Goal: Transaction & Acquisition: Purchase product/service

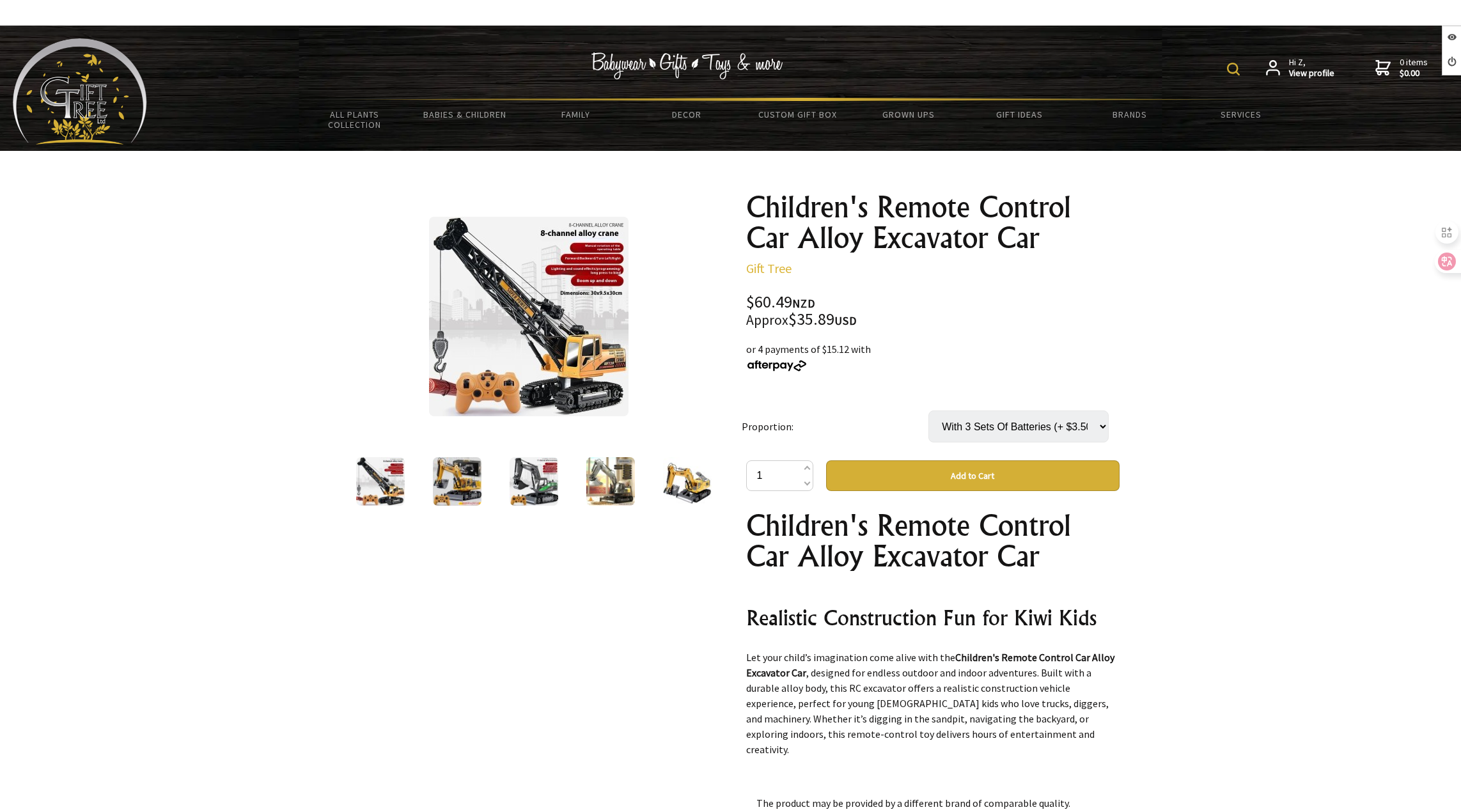
scroll to position [767, 0]
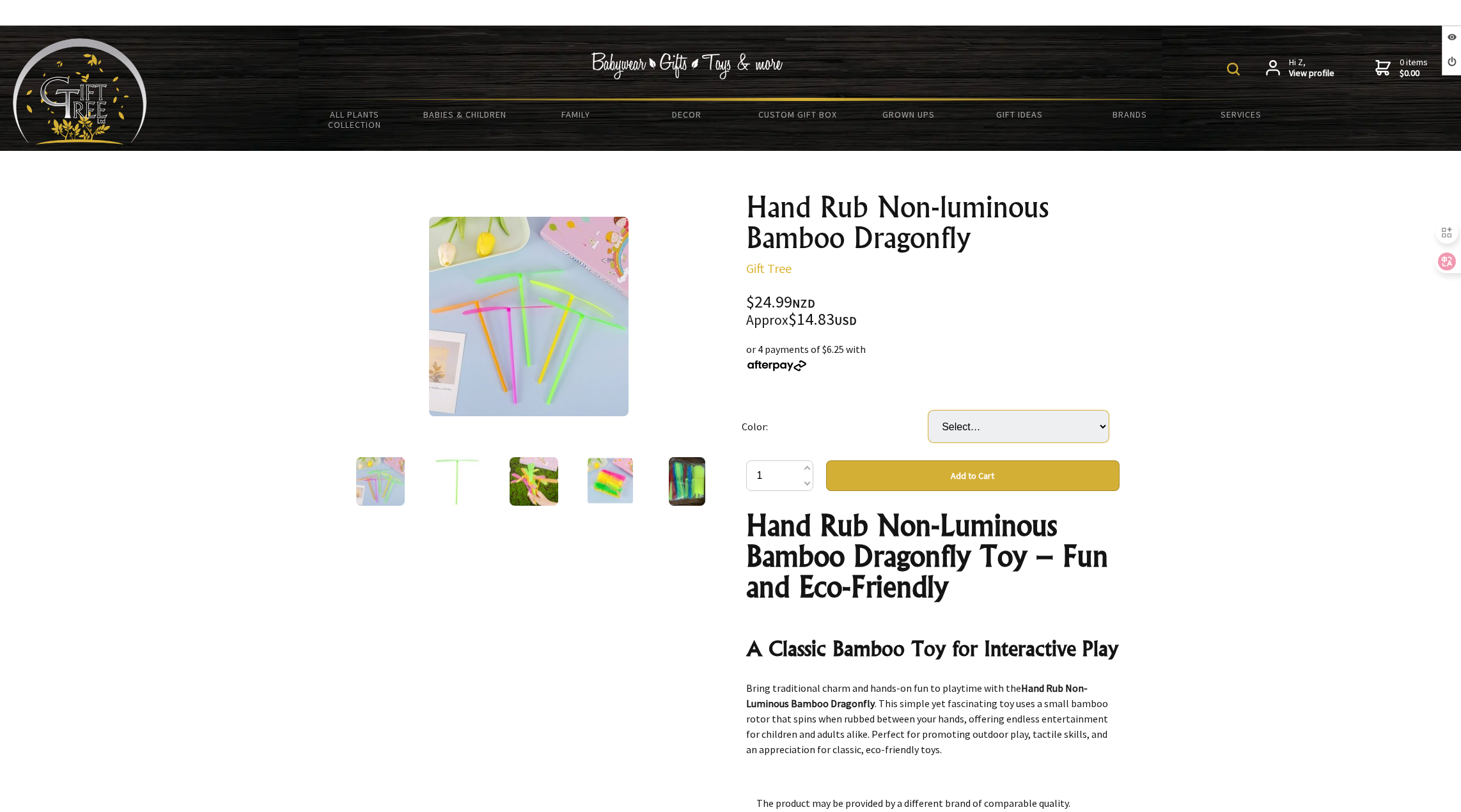
click at [990, 436] on select "Select… Solid Color Transparent" at bounding box center [1018, 426] width 180 height 32
select select "Solid Color"
click at [929, 410] on select "Select… Solid Color Transparent" at bounding box center [1018, 426] width 180 height 32
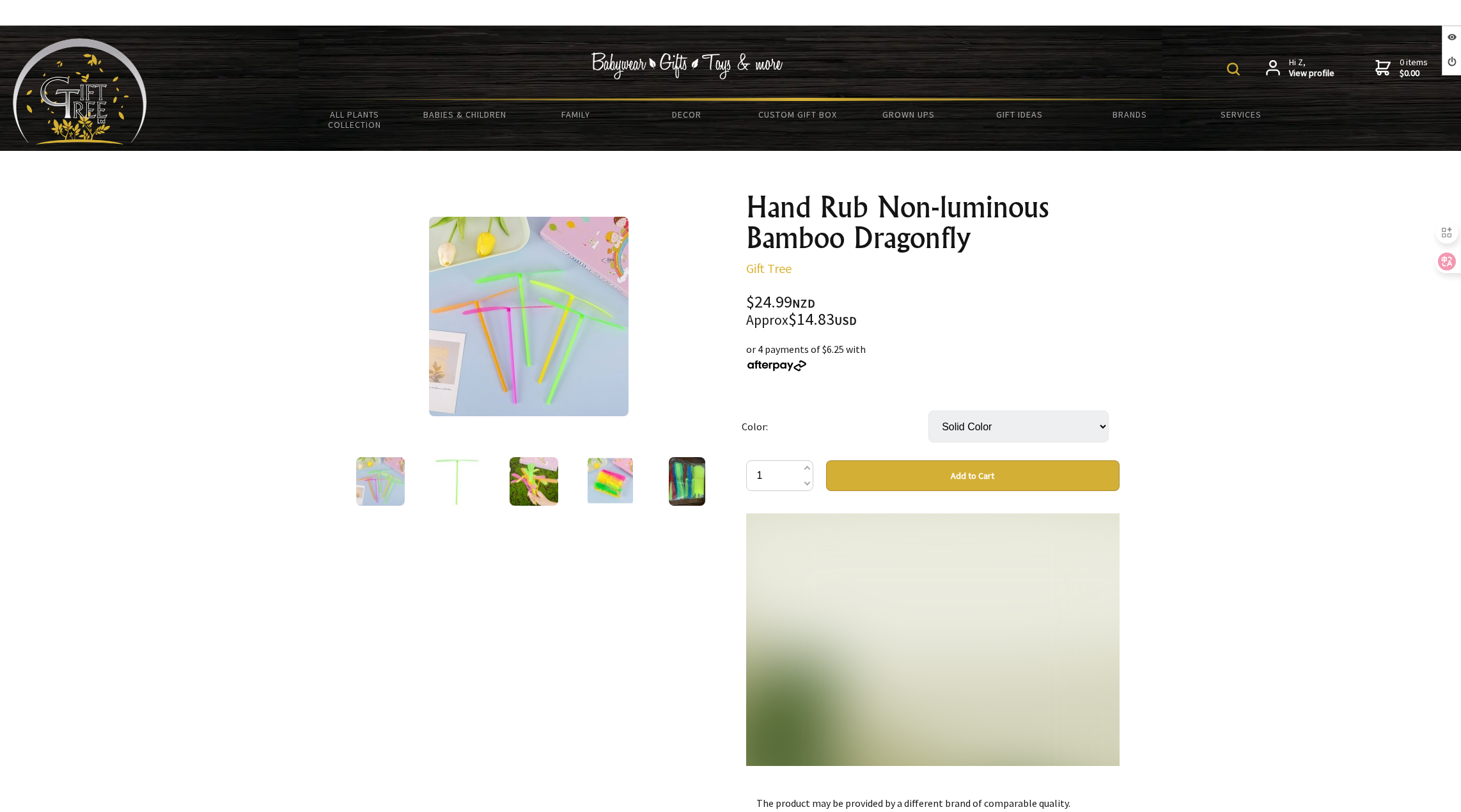
scroll to position [2637, 0]
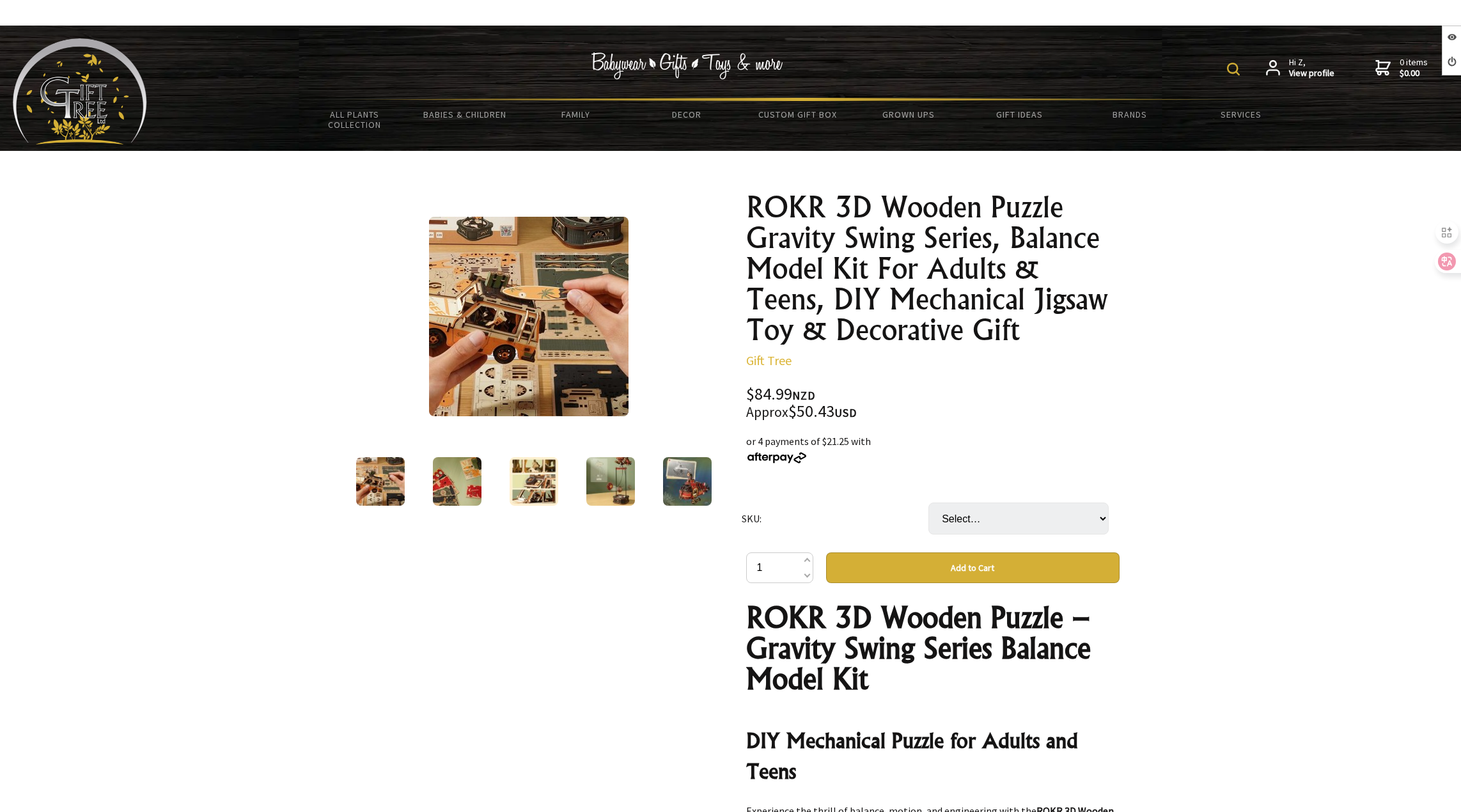
click at [1027, 522] on select "Select… MCD03 MCD04" at bounding box center [1018, 518] width 180 height 32
select select "MCD03"
click at [929, 502] on select "Select… MCD03 MCD04" at bounding box center [1018, 518] width 180 height 32
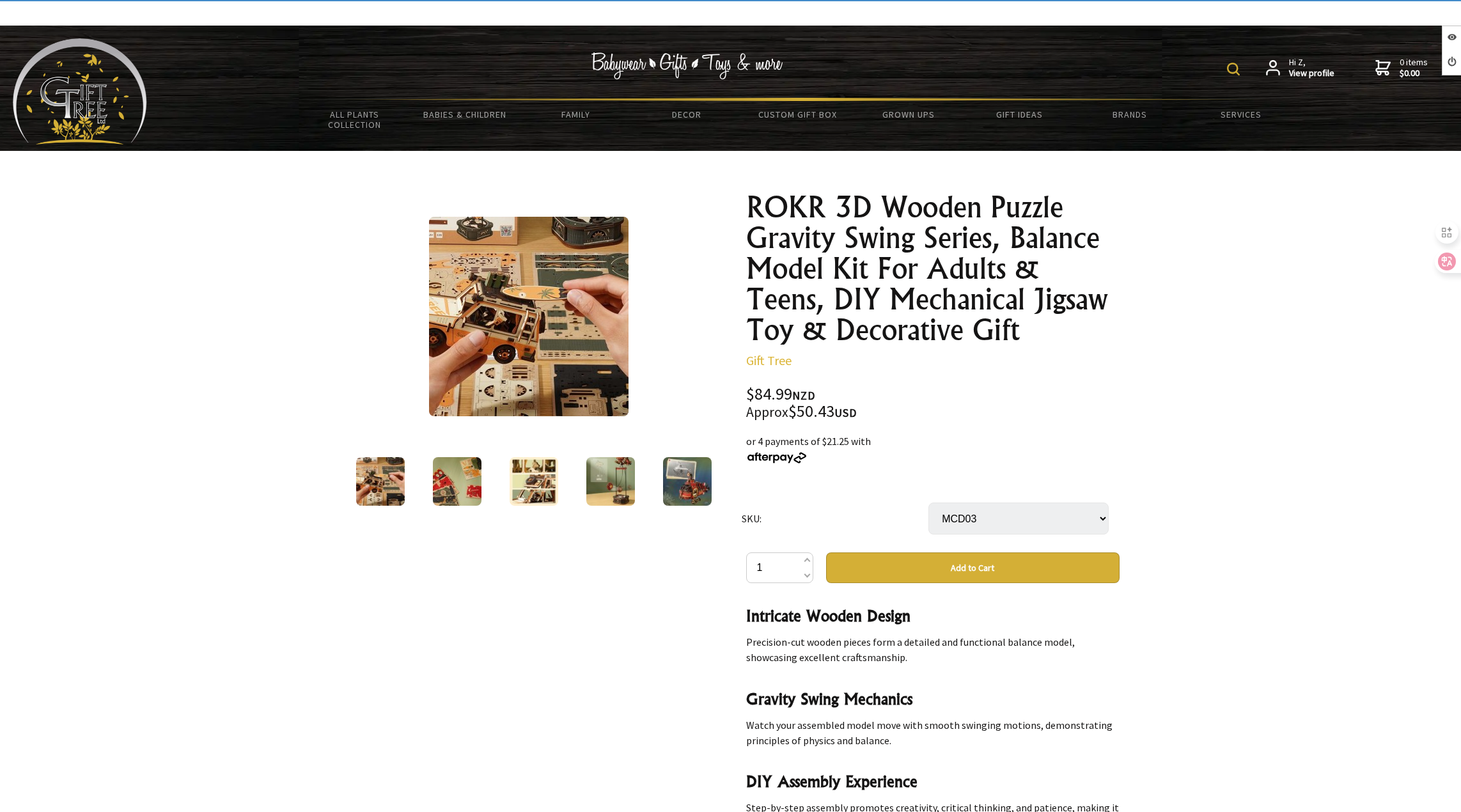
scroll to position [703, 0]
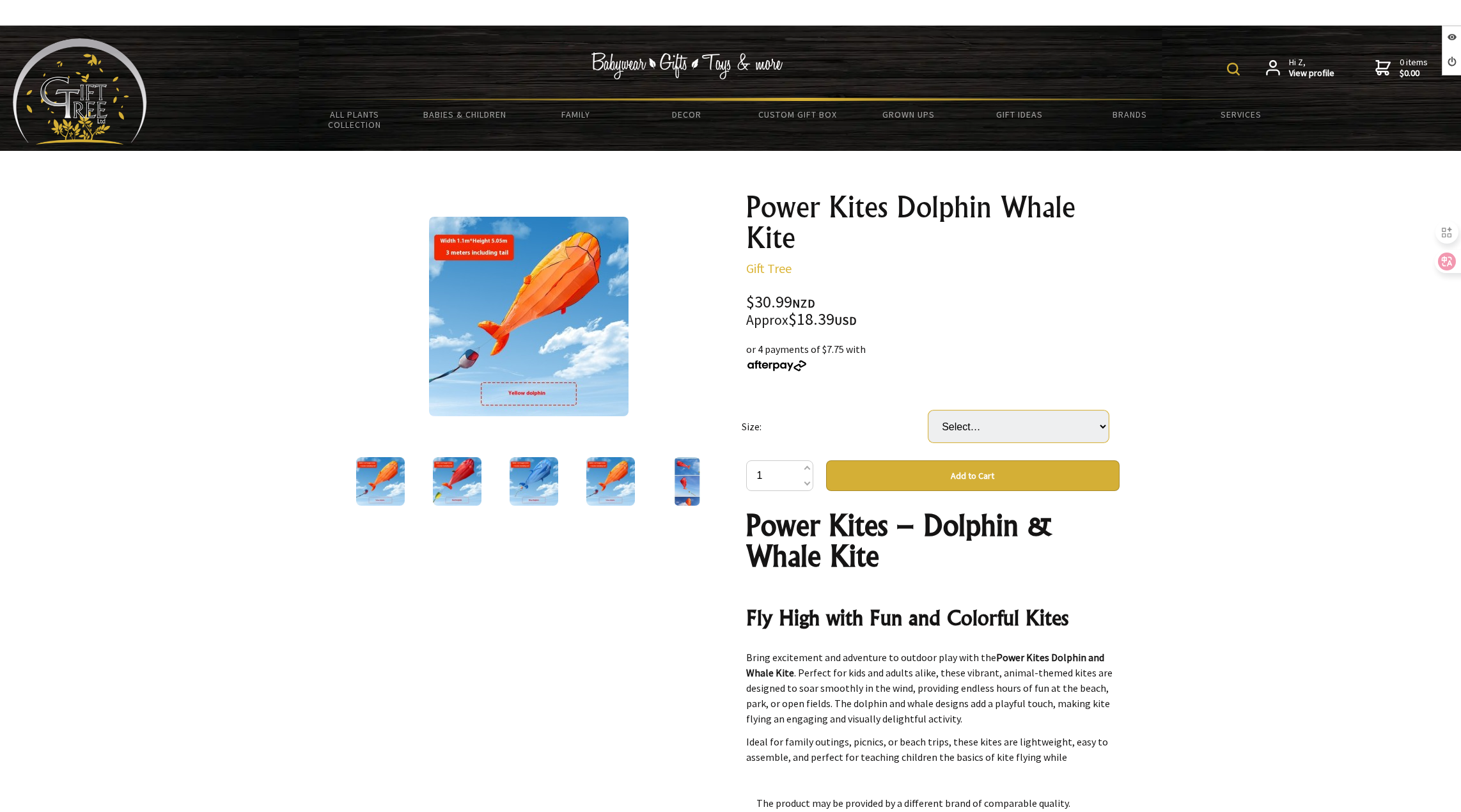
click at [972, 423] on select "Select… Blue Dolphin Orange Dolphin Red Dolphin" at bounding box center [1018, 426] width 180 height 32
select select "Blue Dolphin"
click at [929, 410] on select "Select… Blue Dolphin Orange Dolphin Red Dolphin" at bounding box center [1018, 426] width 180 height 32
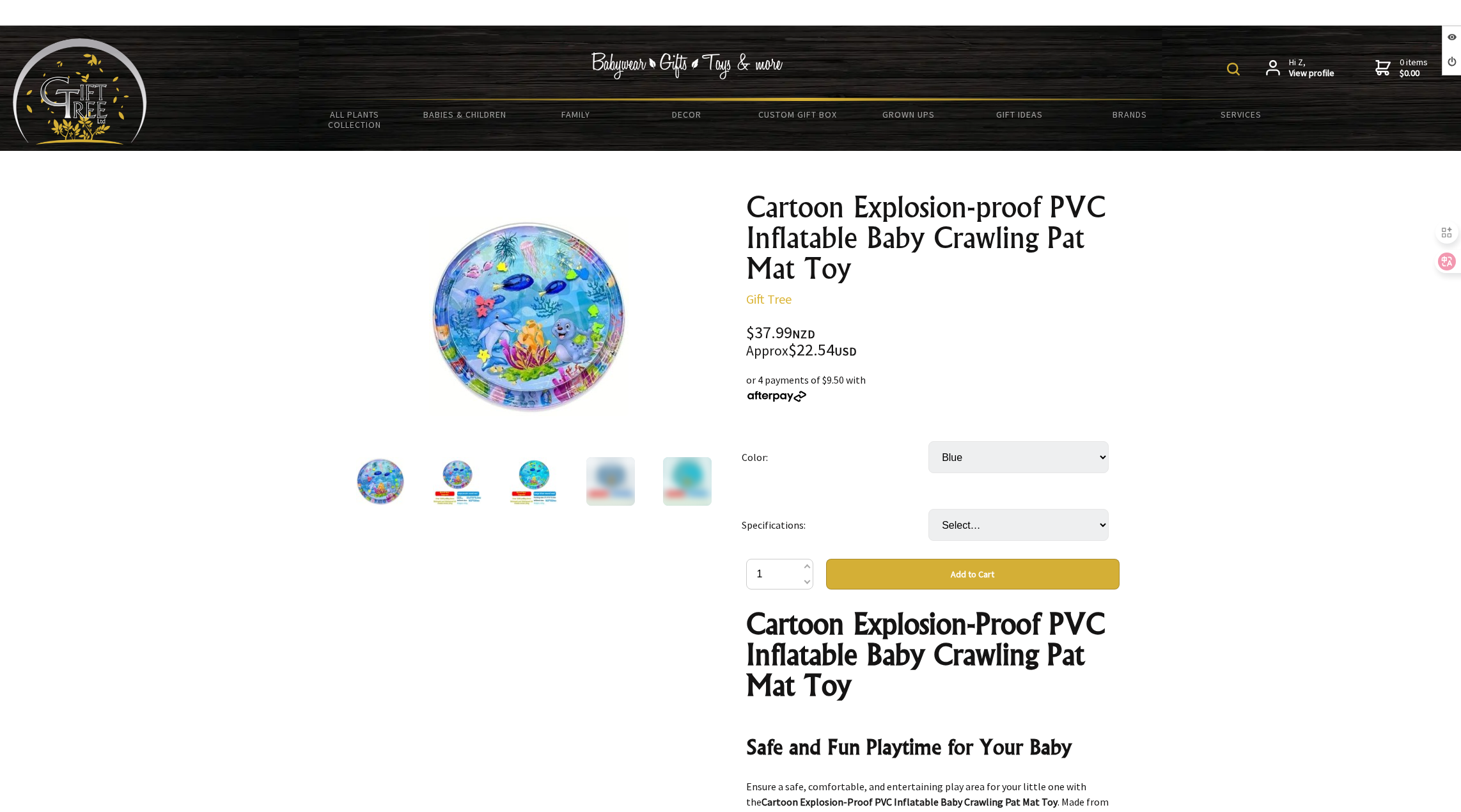
select select "Blue"
drag, startPoint x: 985, startPoint y: 524, endPoint x: 985, endPoint y: 532, distance: 8.0
click at [985, 526] on select "Select… 105CM" at bounding box center [1018, 525] width 180 height 32
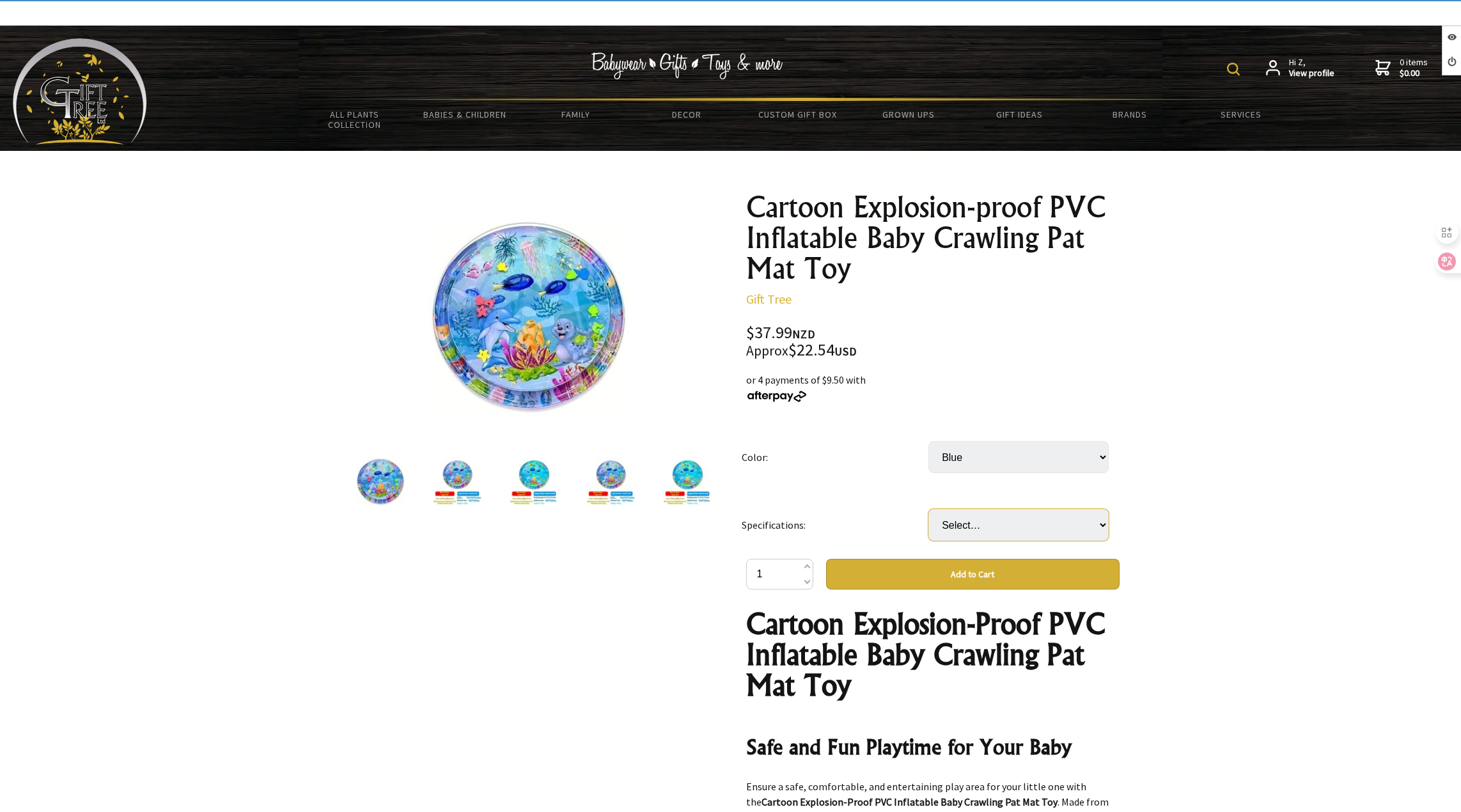
select select "105CM"
click at [929, 509] on select "Select… 105CM" at bounding box center [1018, 525] width 180 height 32
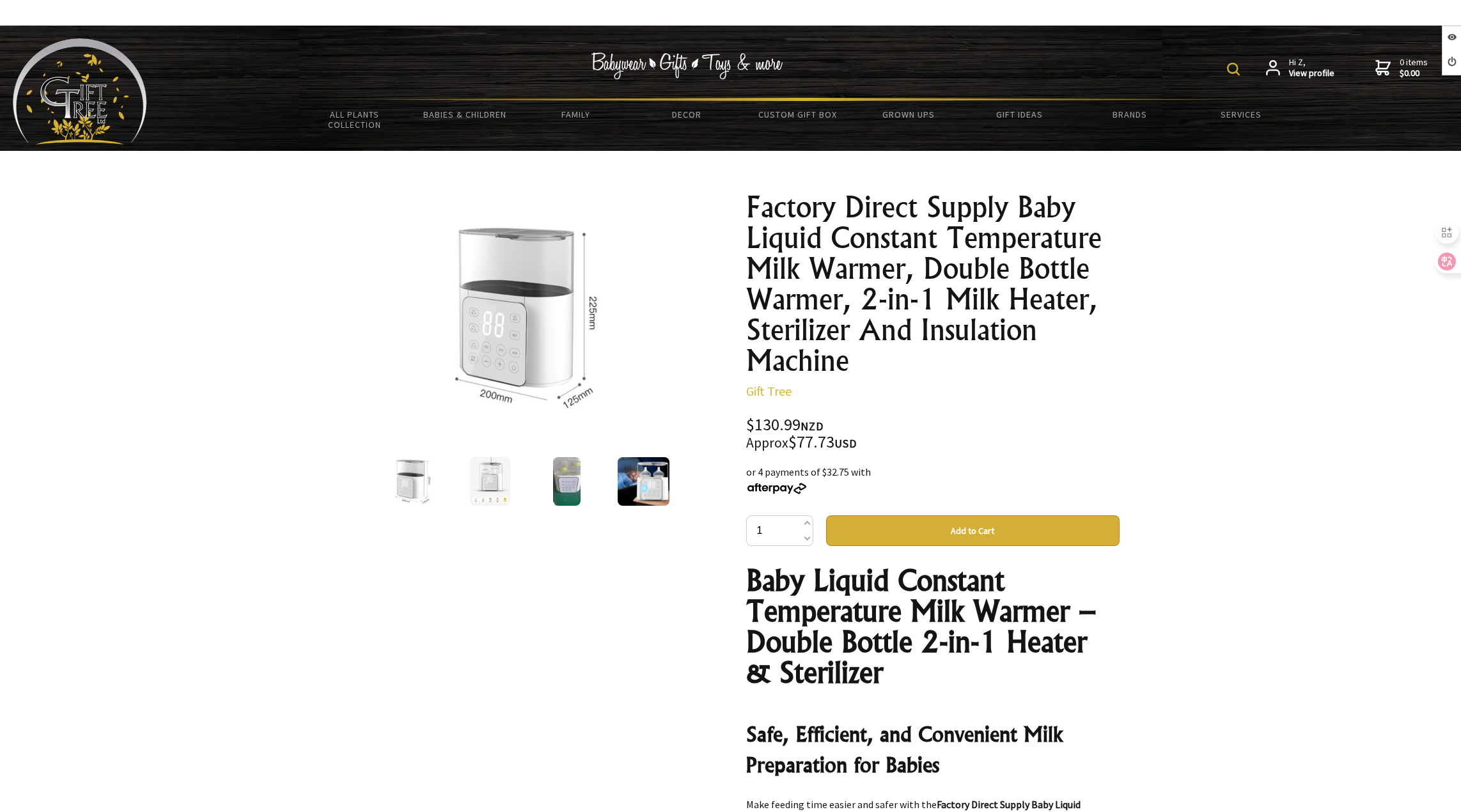
scroll to position [1215, 0]
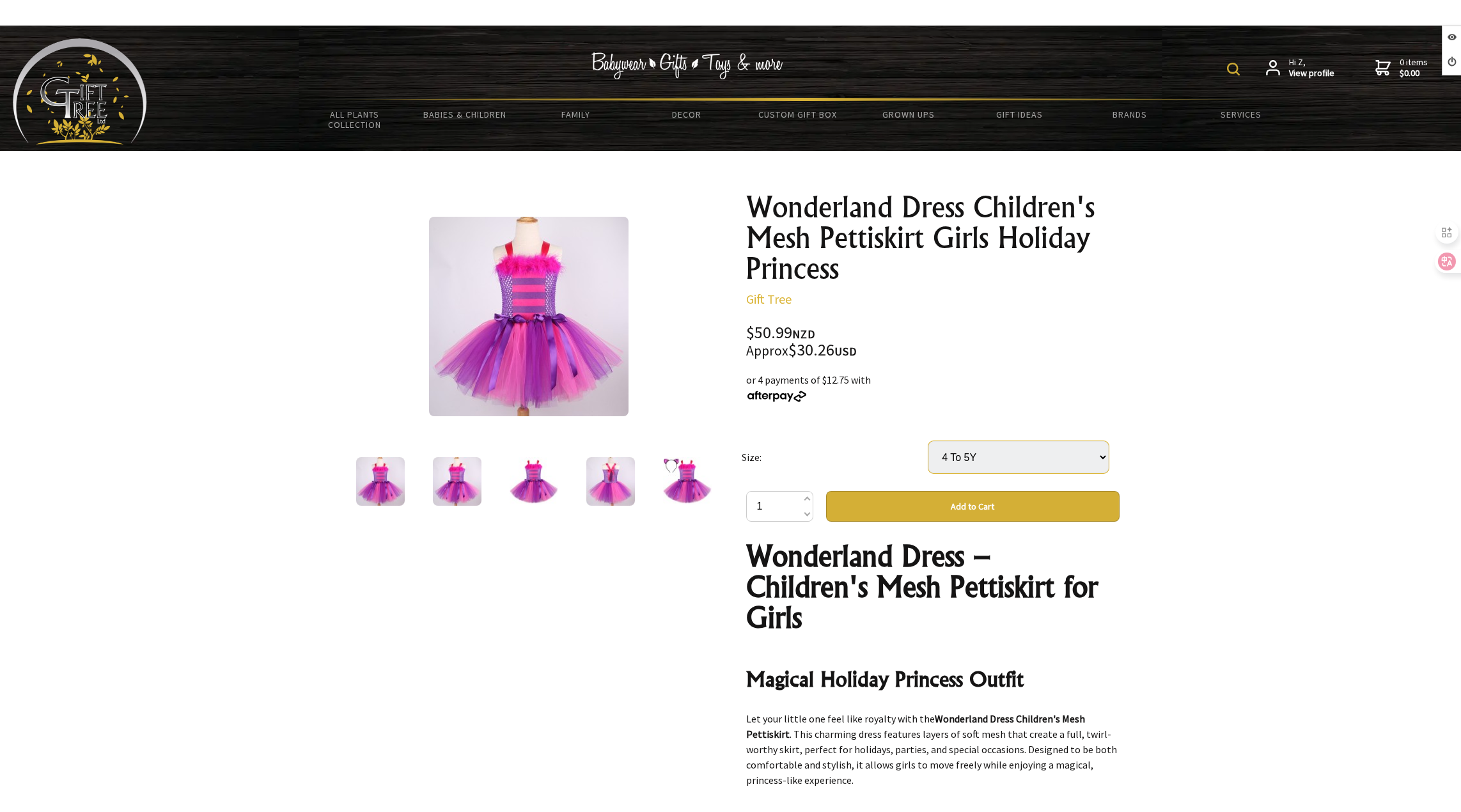
click at [1024, 457] on select "Select… 12M 2 To 3Y 4 To 5Y 6 To 7Y 8 To 9Y 10 To 12Y" at bounding box center [1018, 457] width 180 height 32
select select "10 To 12Y"
click at [929, 441] on select "Select… 12M 2 To 3Y 4 To 5Y 6 To 7Y 8 To 9Y 10 To 12Y" at bounding box center [1018, 457] width 180 height 32
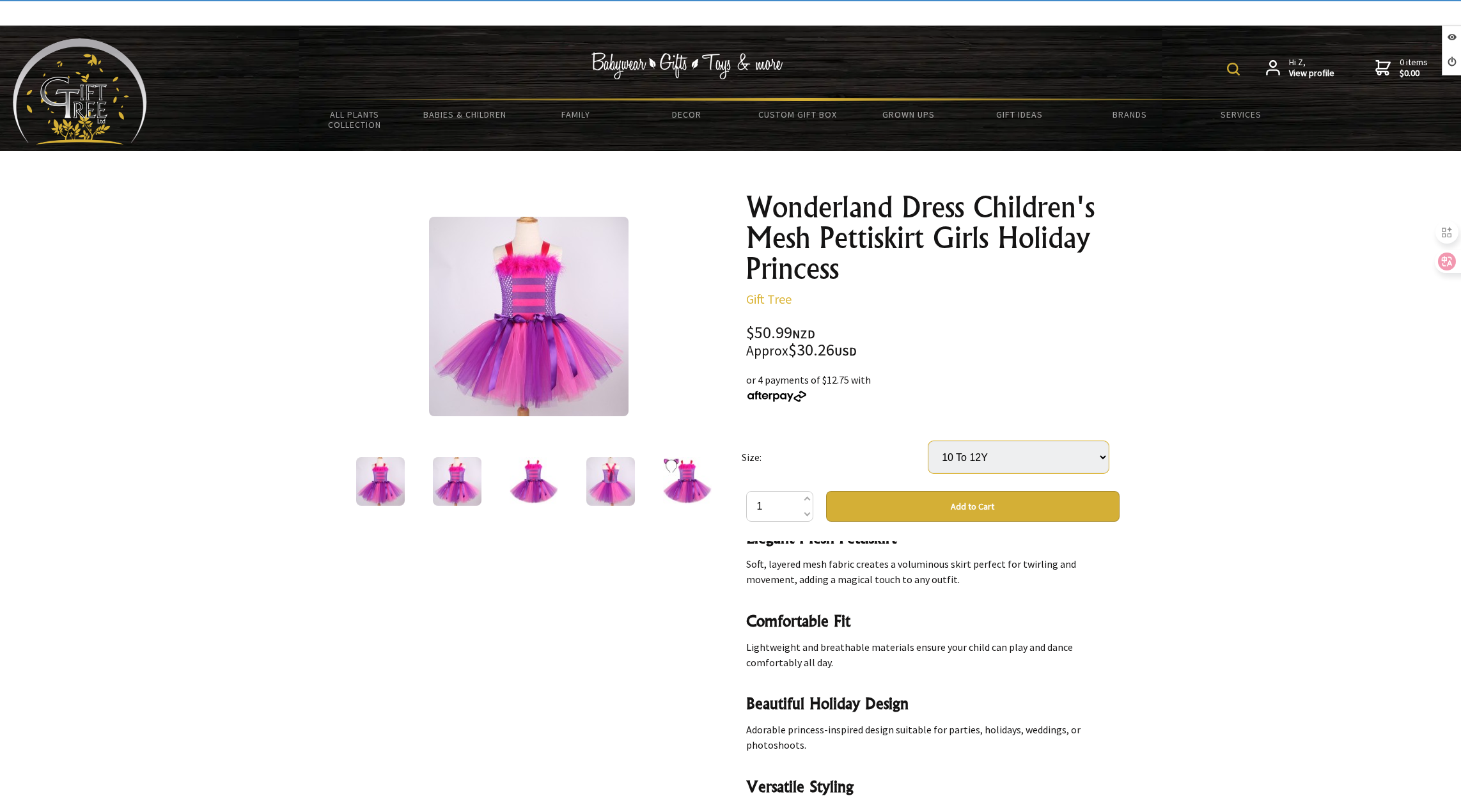
scroll to position [703, 0]
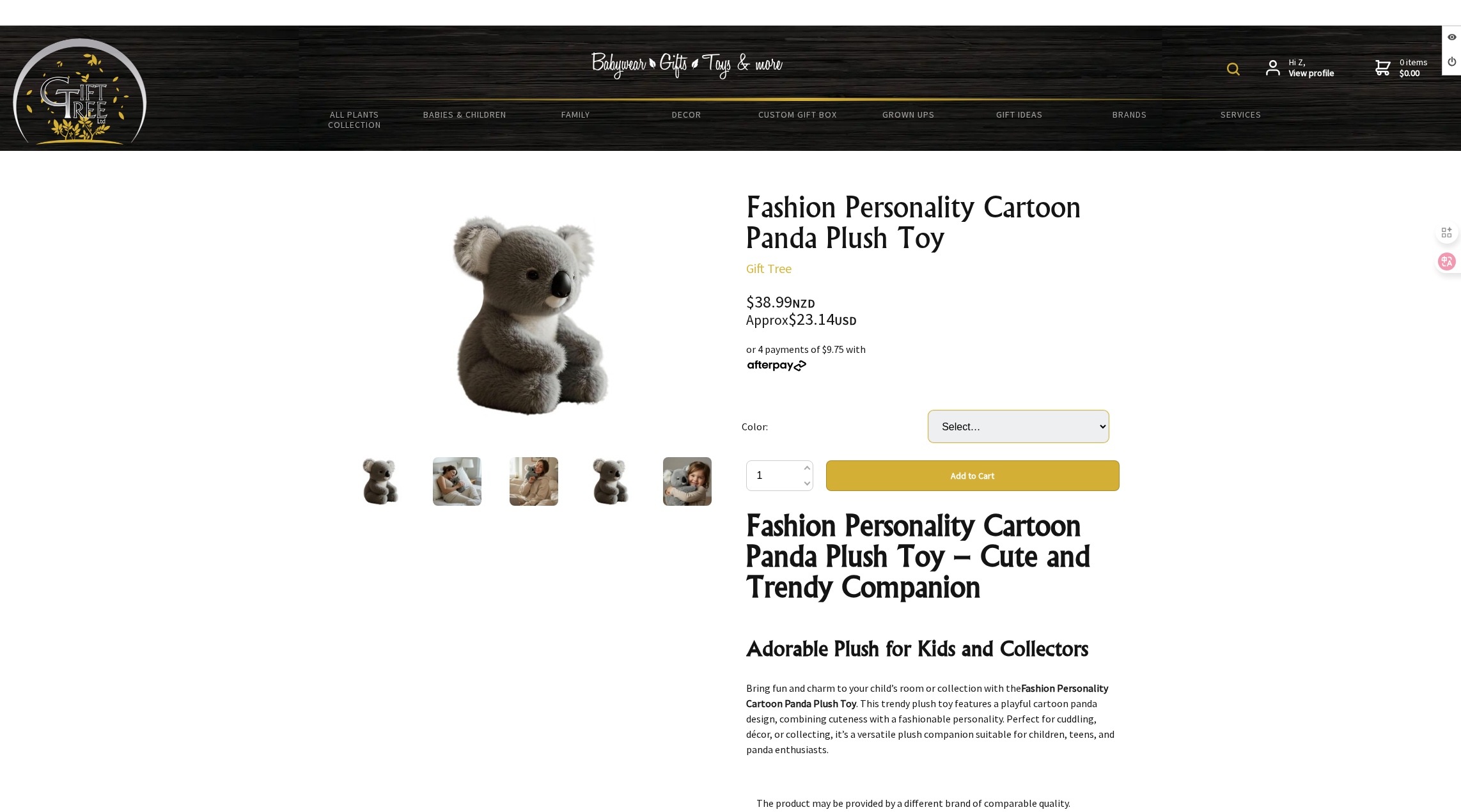
click at [1006, 422] on select "Select… KAOLA Panda Doll" at bounding box center [1018, 426] width 180 height 32
select select "KAOLA"
click at [929, 410] on select "Select… KAOLA Panda Doll" at bounding box center [1018, 426] width 180 height 32
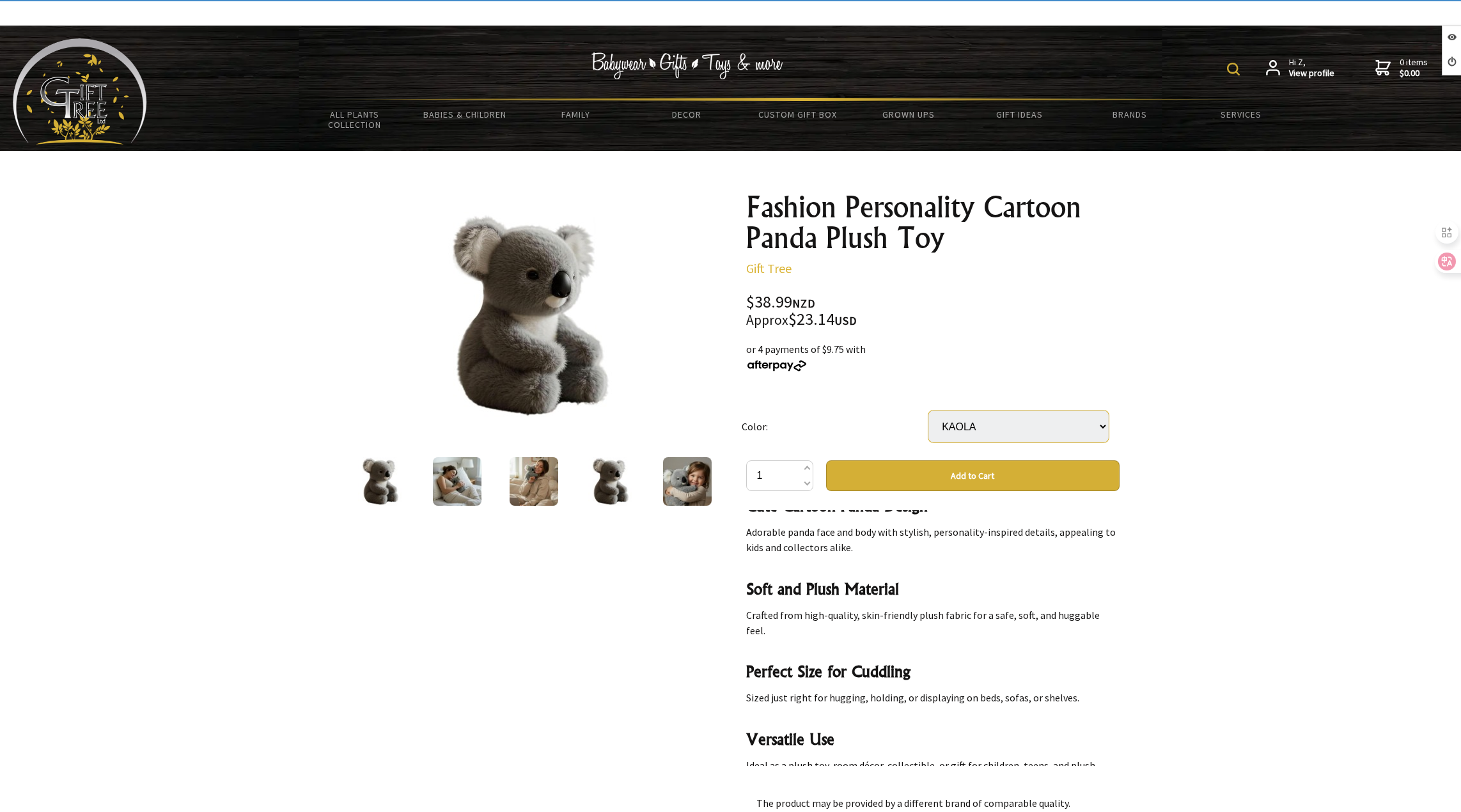
scroll to position [703, 0]
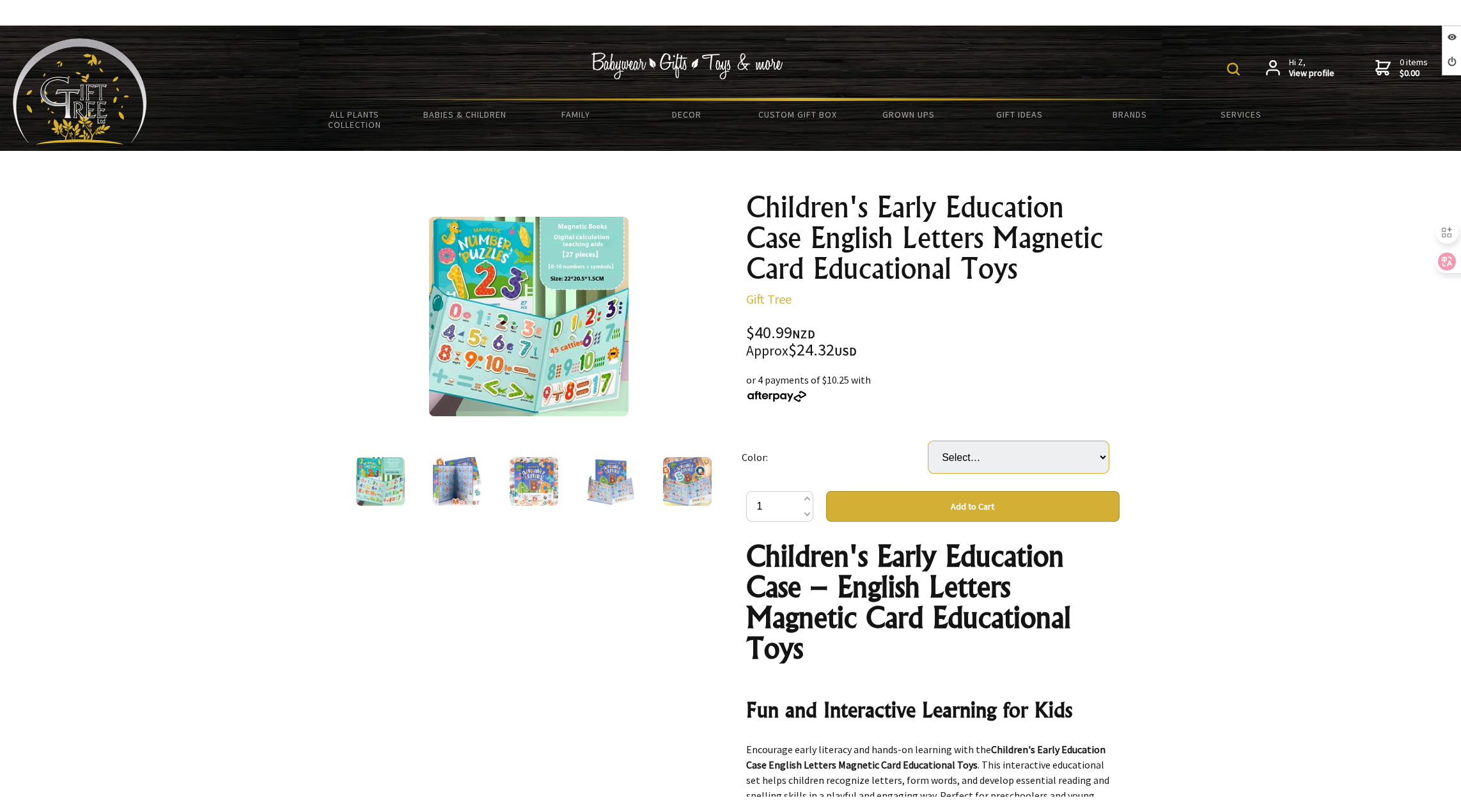
click at [966, 459] on select "Select… Digital Cognition English Letters" at bounding box center [1018, 457] width 180 height 32
select select "Digital Cognition"
click at [929, 441] on select "Select… Digital Cognition English Letters" at bounding box center [1018, 457] width 180 height 32
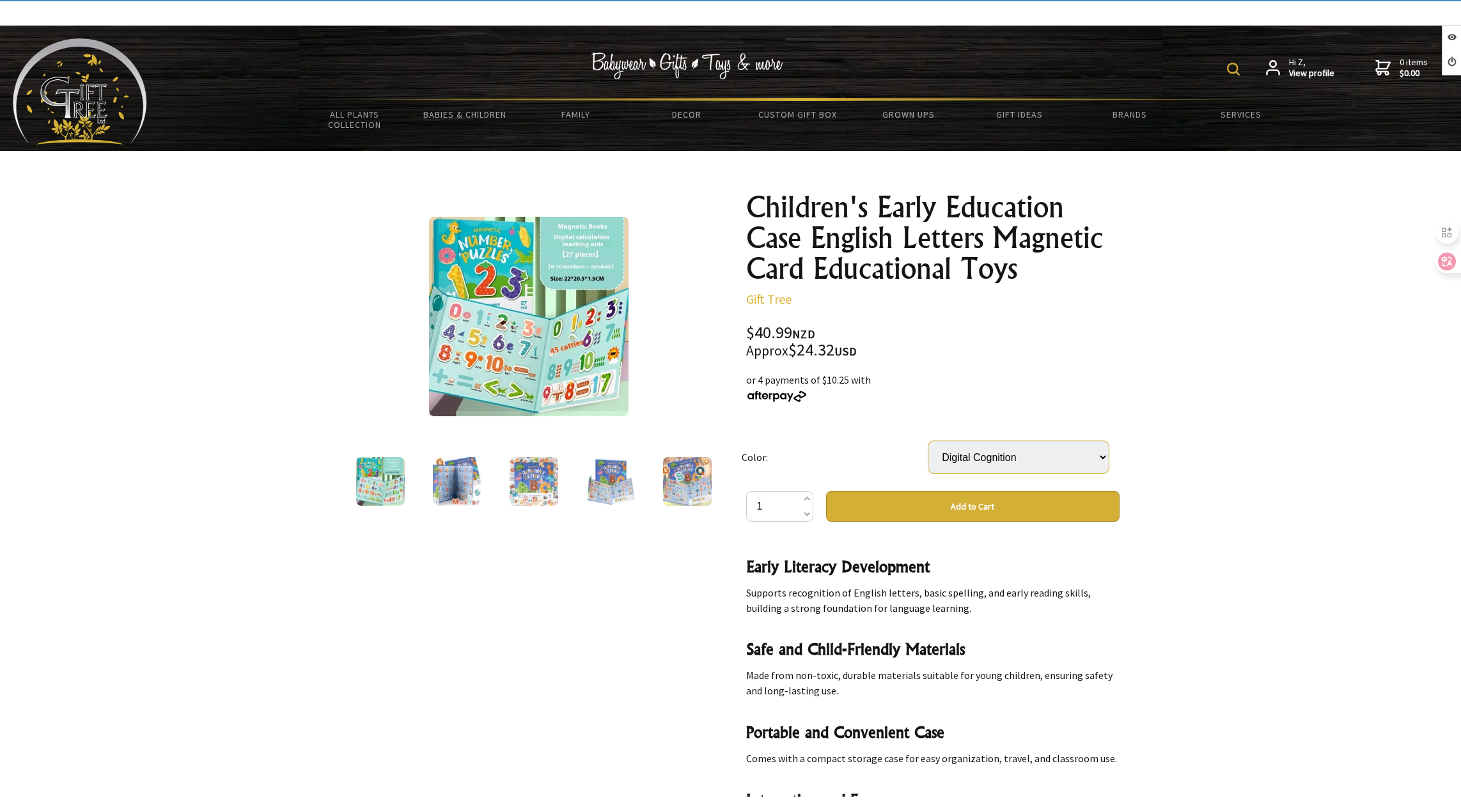
scroll to position [767, 0]
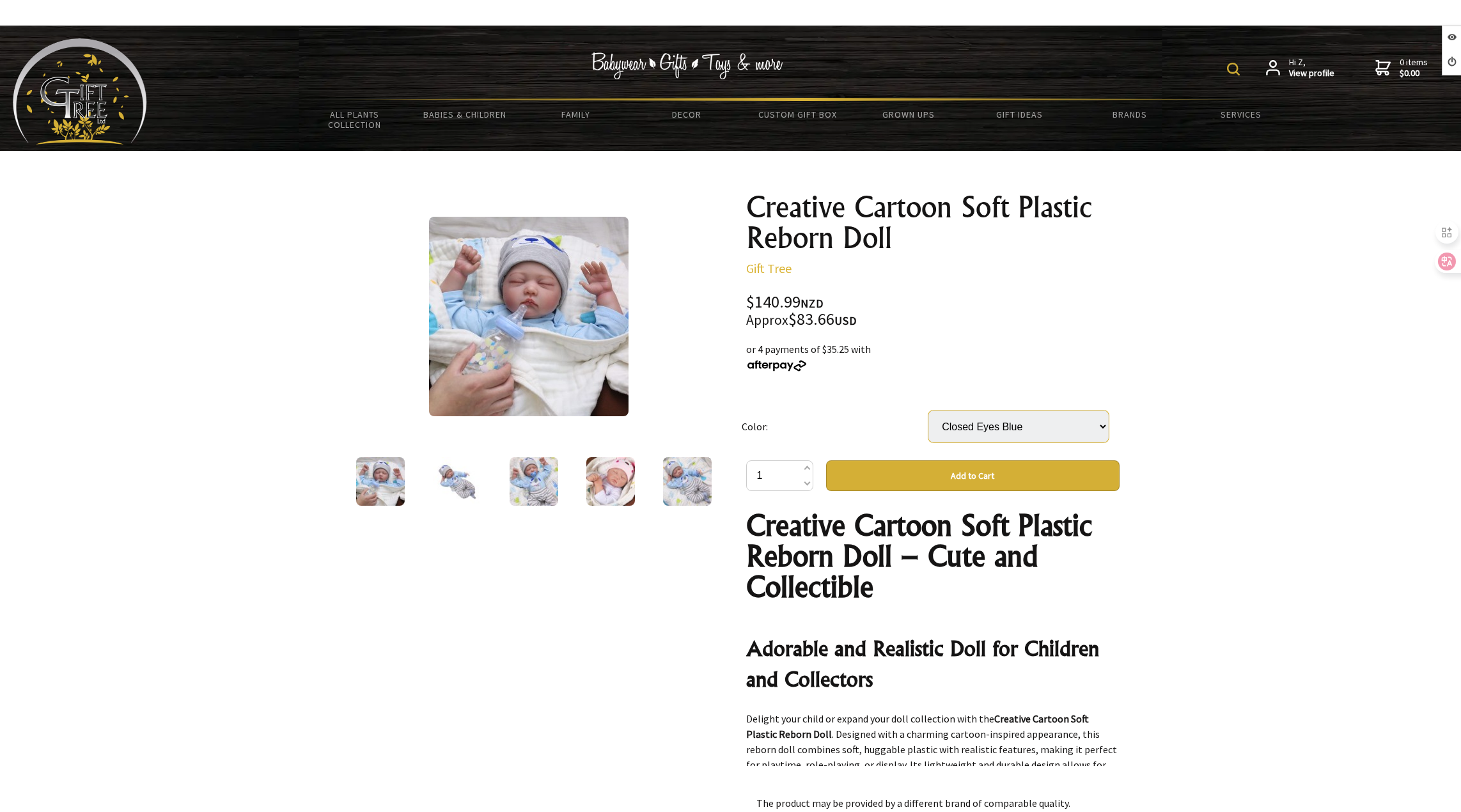
click at [1000, 422] on select "Select… Closed Eyes Blue Closed Eyes Pink" at bounding box center [1018, 426] width 180 height 32
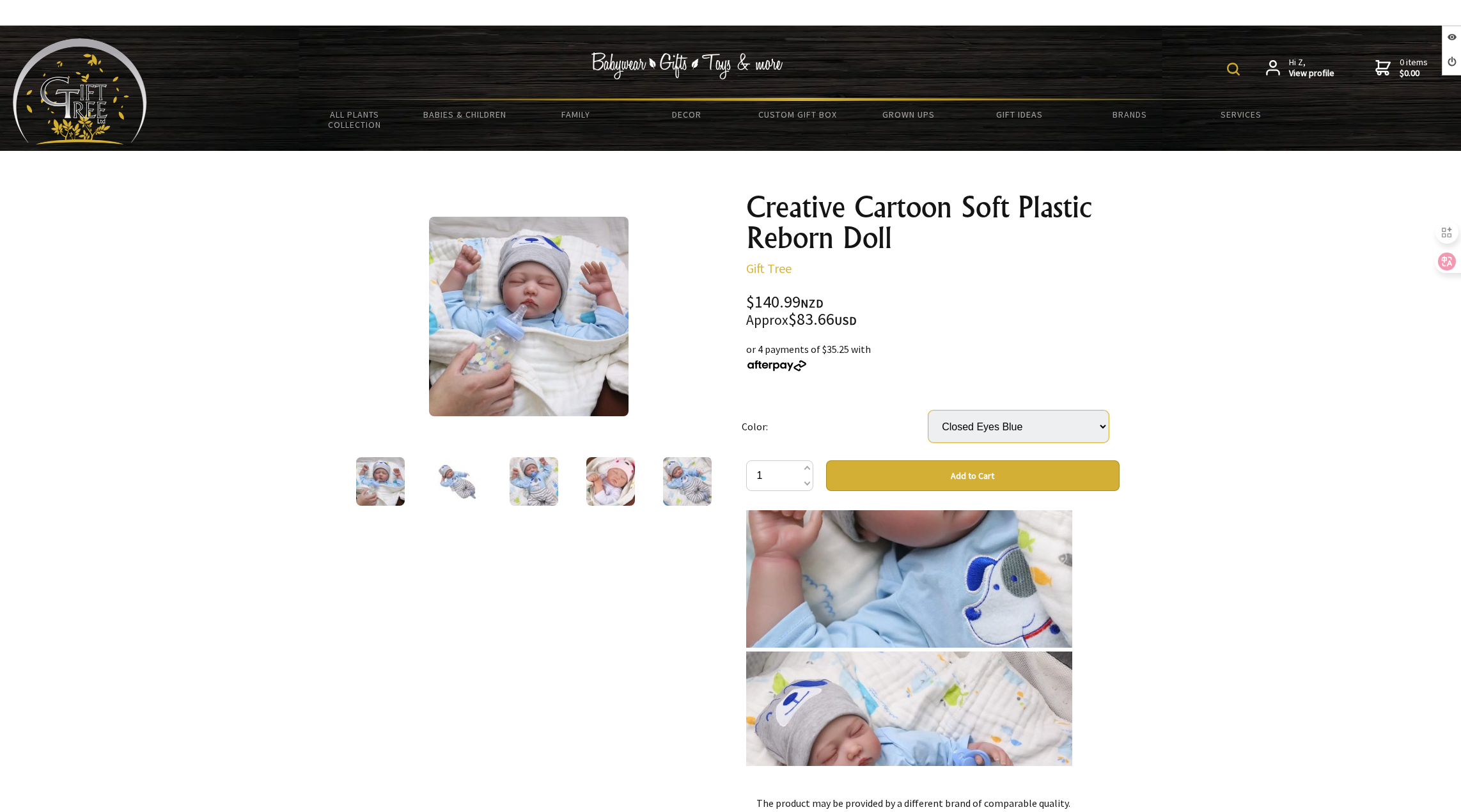
scroll to position [1662, 0]
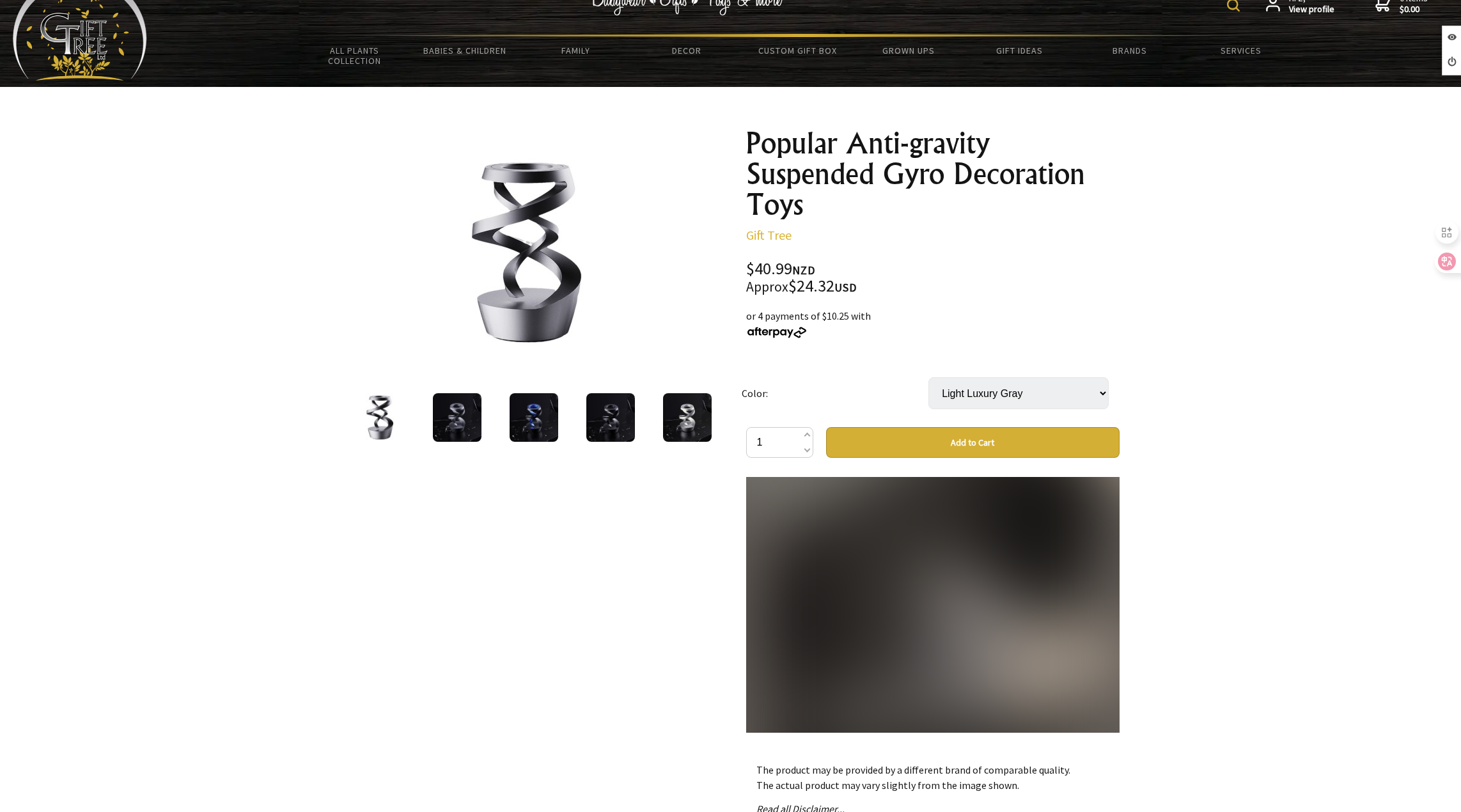
scroll to position [2302, 0]
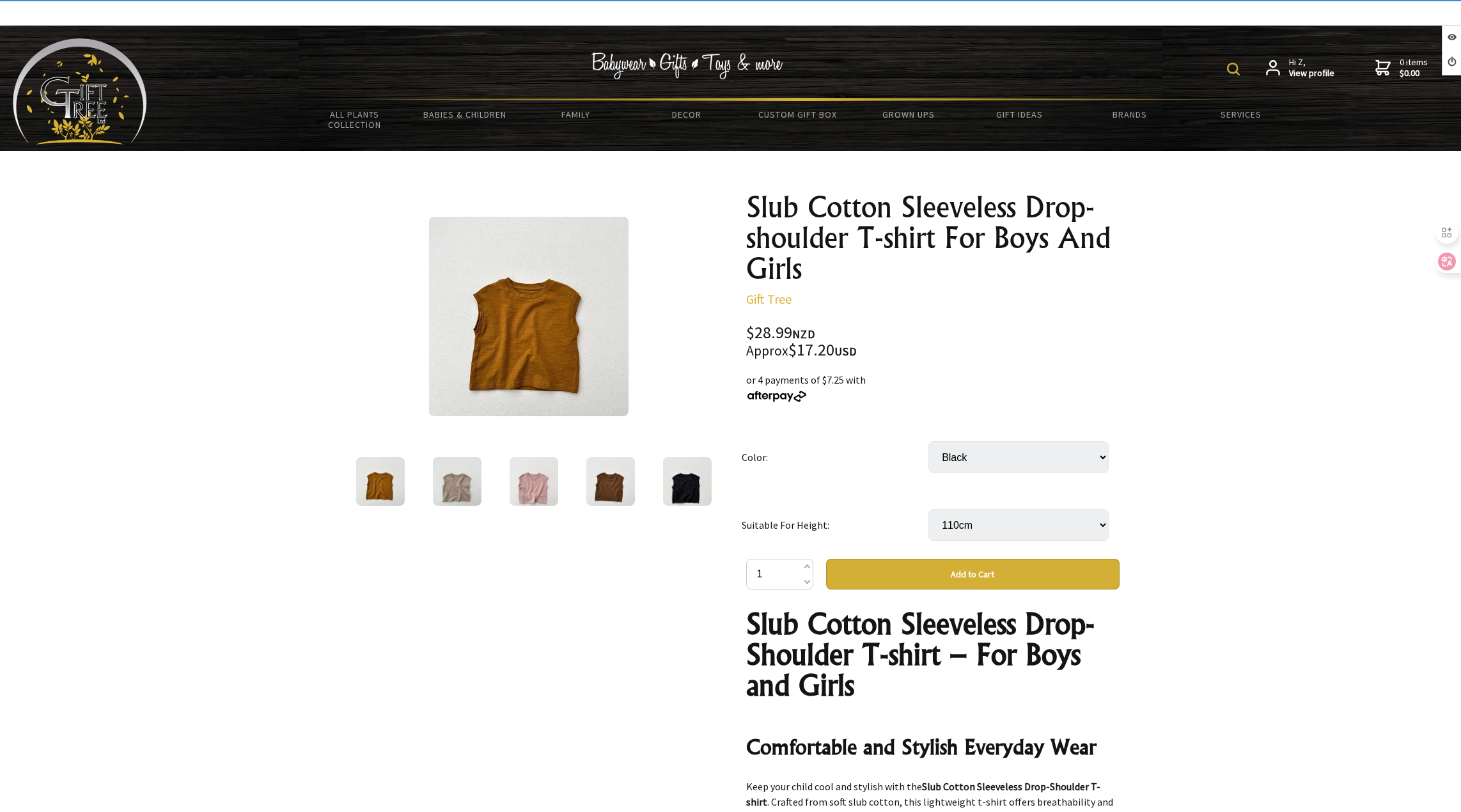
select select "Black"
select select "110cm"
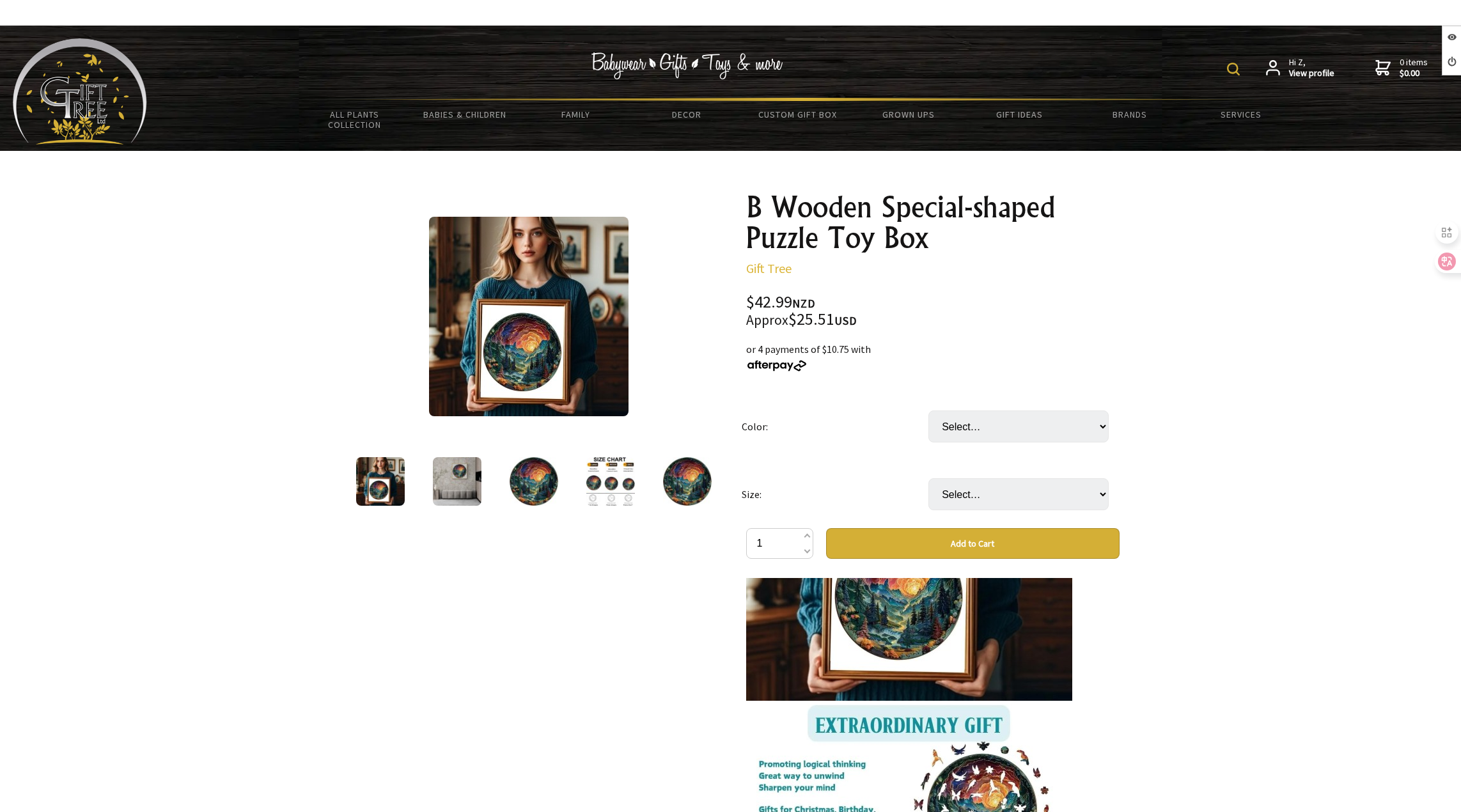
scroll to position [2036, 0]
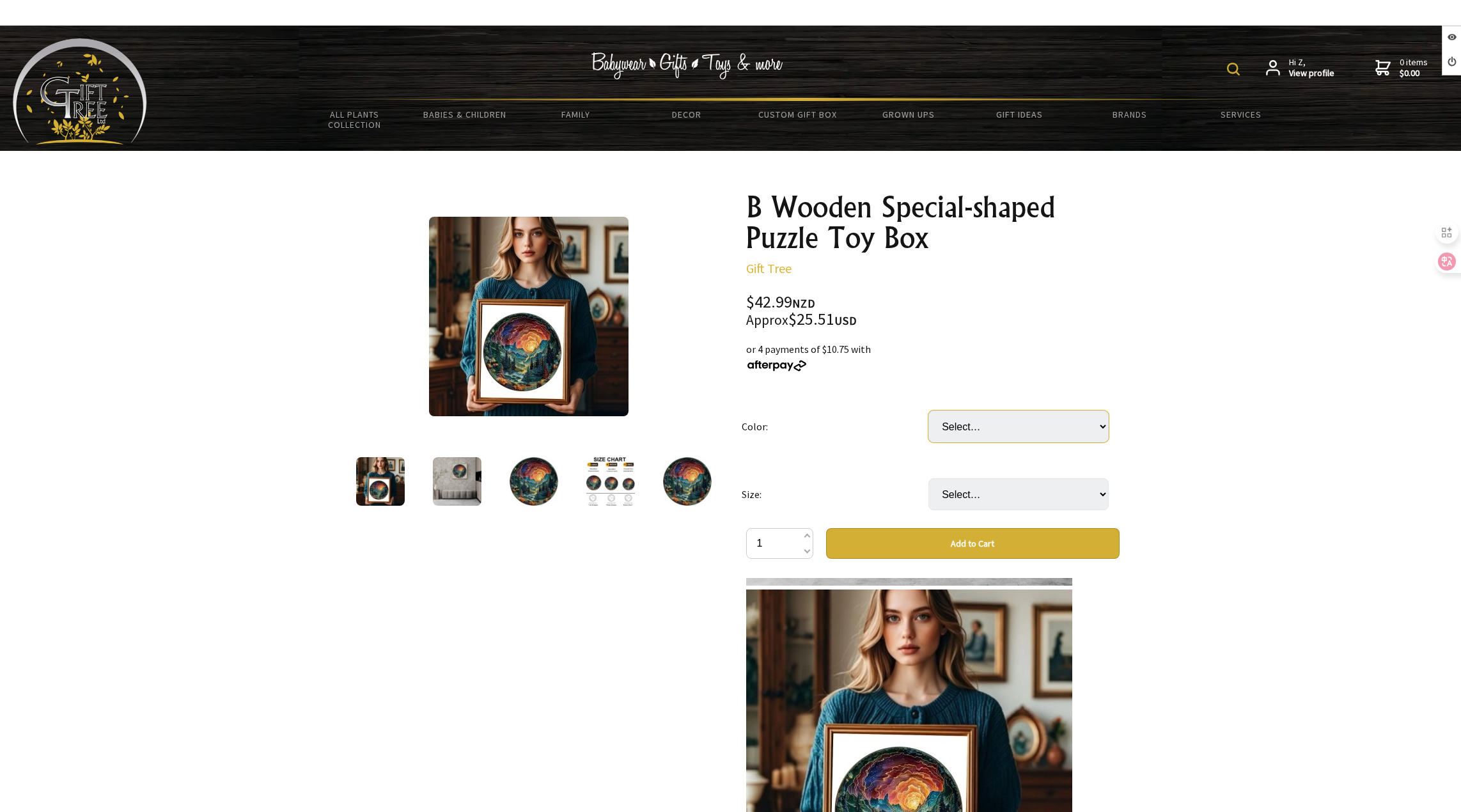
click at [965, 441] on select "Select… Z174" at bounding box center [1018, 426] width 180 height 32
click at [929, 410] on select "Select… Z174" at bounding box center [1018, 426] width 180 height 32
drag, startPoint x: 984, startPoint y: 428, endPoint x: 977, endPoint y: 442, distance: 15.7
click at [983, 427] on select "Select… Z174" at bounding box center [1018, 426] width 180 height 32
select select "Z174"
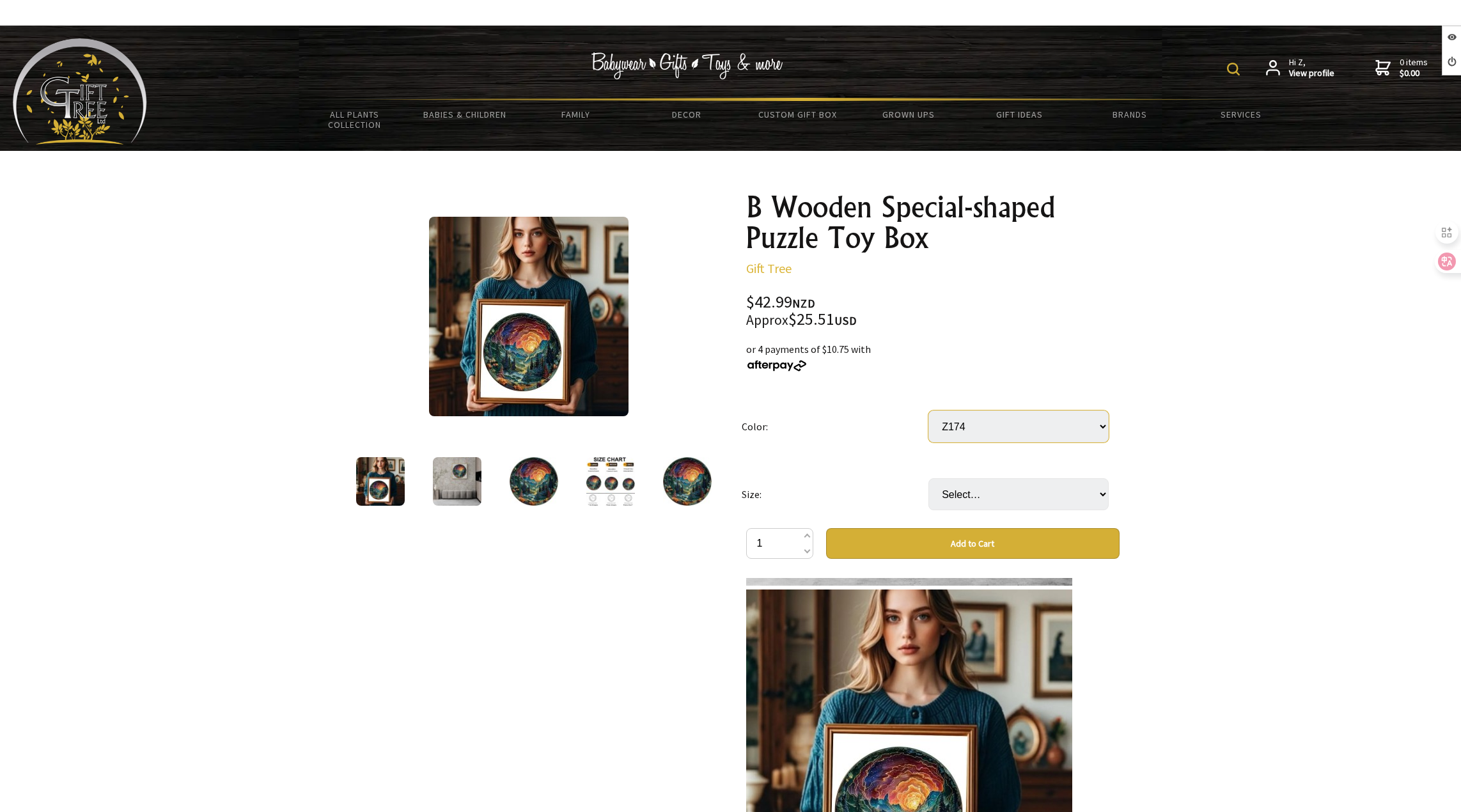
click at [929, 410] on select "Select… Z174" at bounding box center [1018, 426] width 180 height 32
click at [981, 483] on select "Select… L S" at bounding box center [1018, 494] width 180 height 32
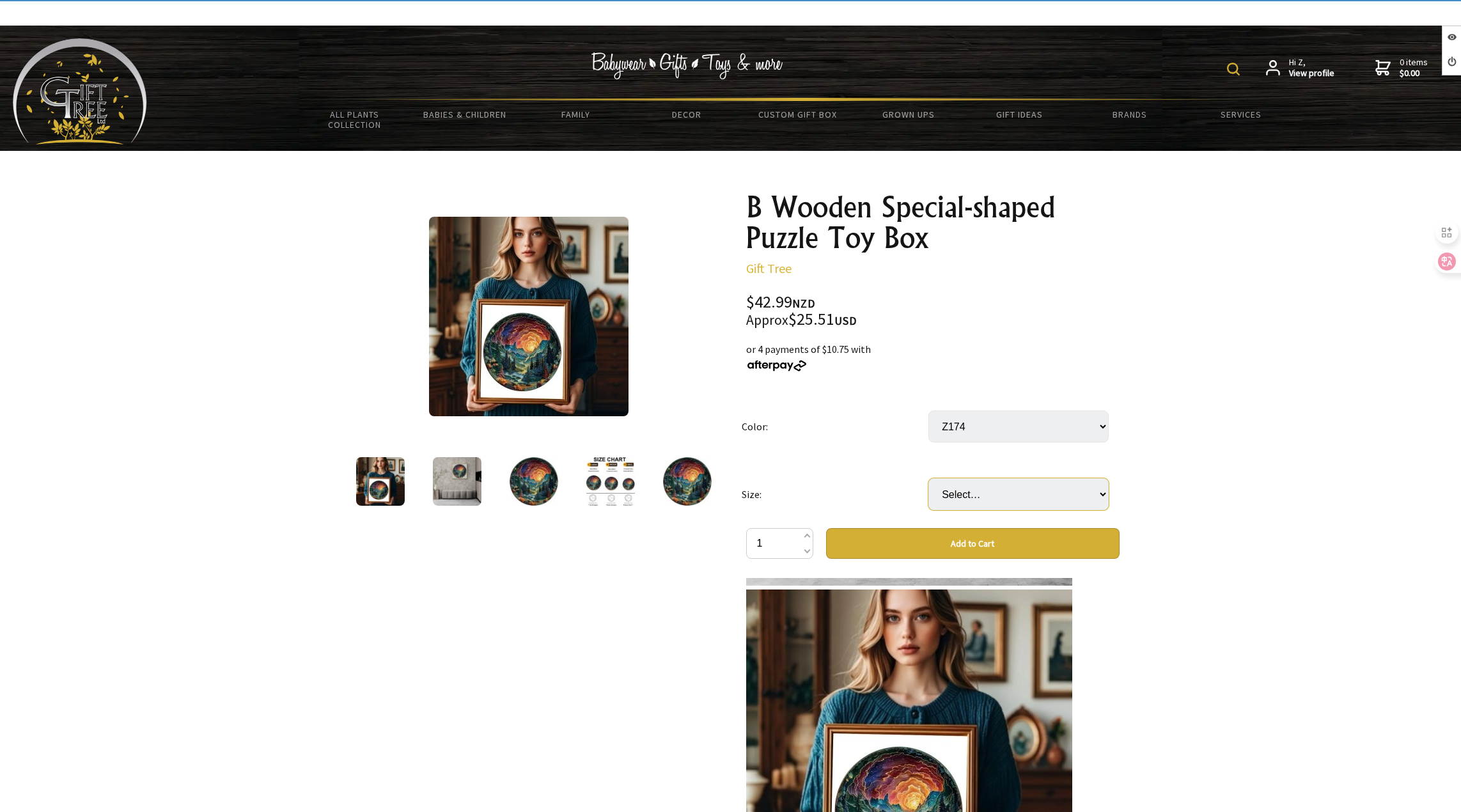
select select "L"
click at [929, 478] on select "Select… L S" at bounding box center [1018, 494] width 180 height 32
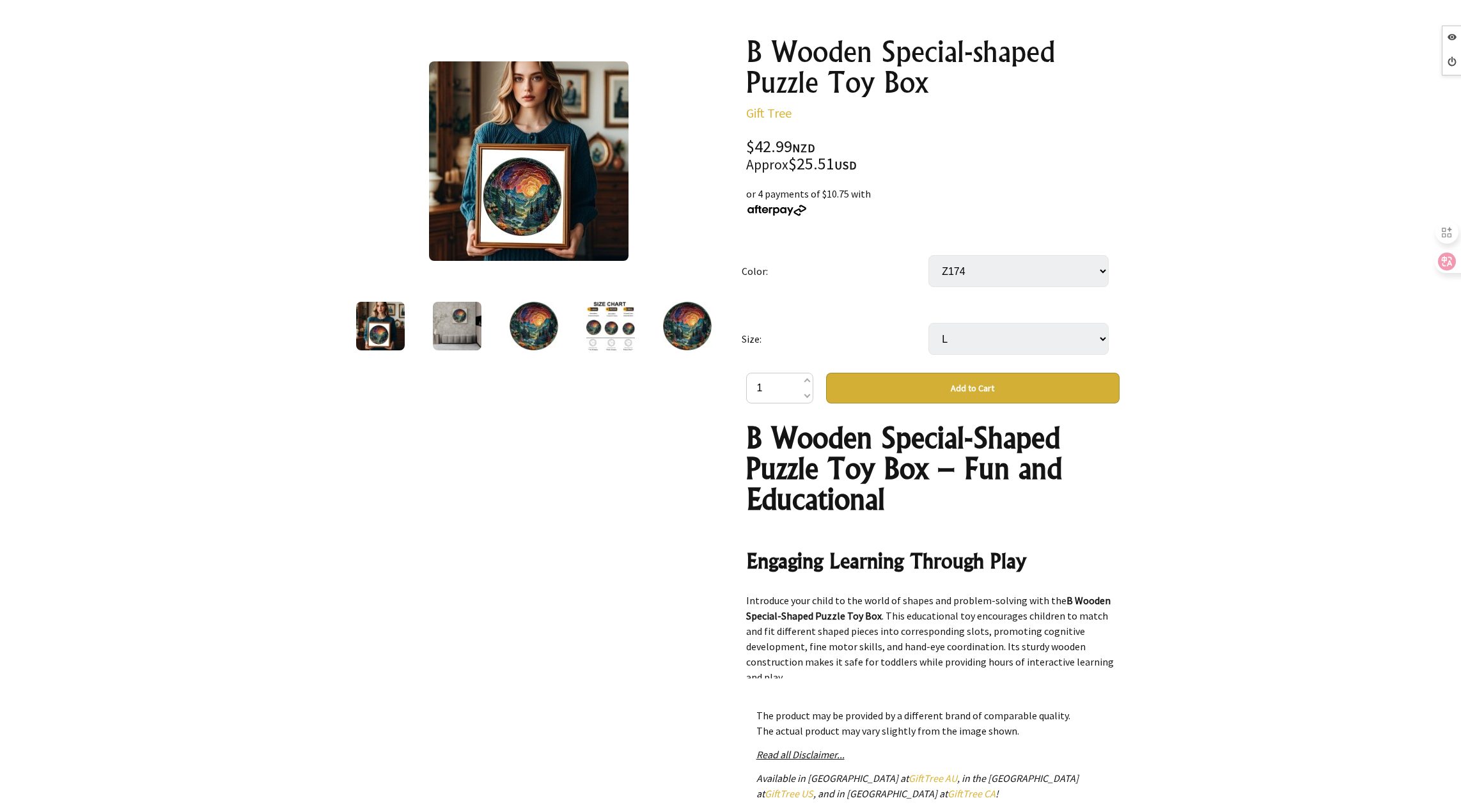
scroll to position [0, 0]
